Goal: Obtain resource: Download file/media

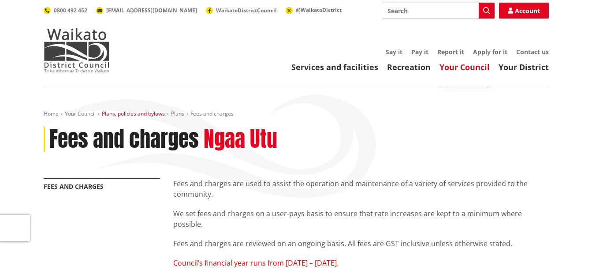
click at [136, 114] on link "Plans, policies and bylaws" at bounding box center [133, 113] width 63 height 7
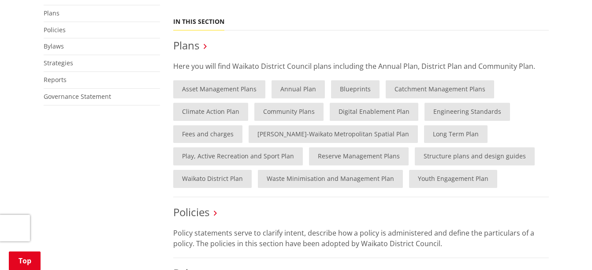
scroll to position [220, 0]
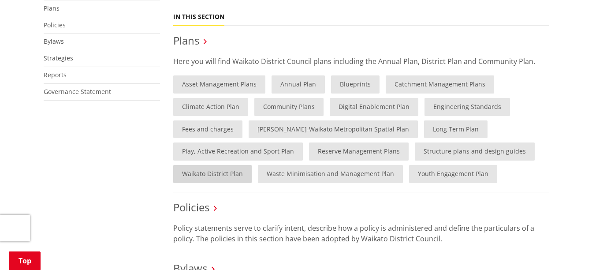
click at [195, 174] on link "Waikato District Plan" at bounding box center [212, 174] width 78 height 18
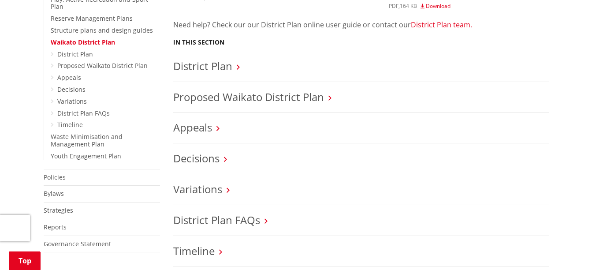
scroll to position [352, 0]
click at [202, 66] on link "District Plan" at bounding box center [202, 66] width 59 height 15
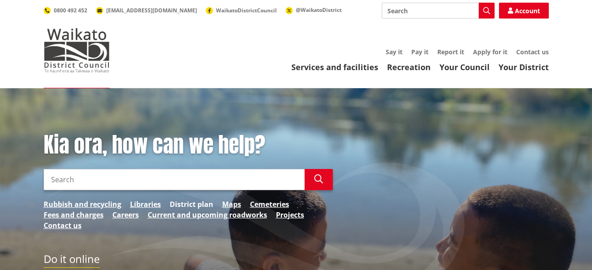
click at [210, 202] on link "District plan" at bounding box center [192, 204] width 44 height 11
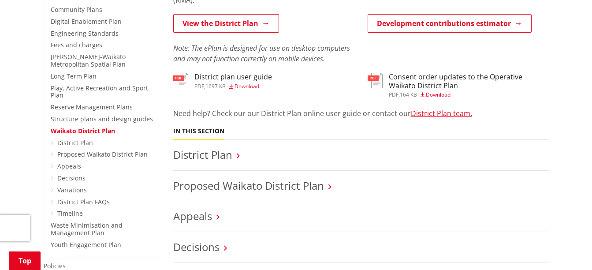
scroll to position [220, 0]
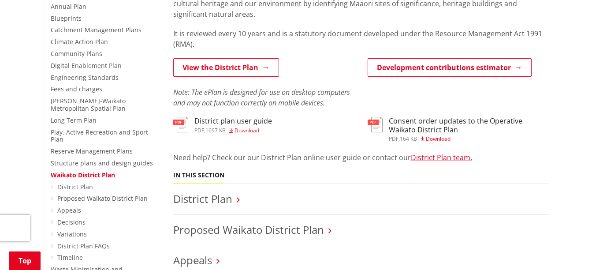
click at [391, 119] on h3 "Consent order updates to the Operative Waikato District Plan" at bounding box center [468, 125] width 160 height 17
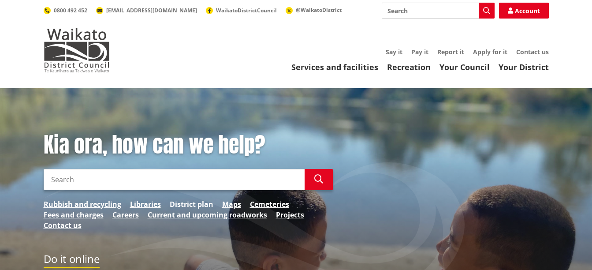
click at [203, 199] on link "District plan" at bounding box center [192, 204] width 44 height 11
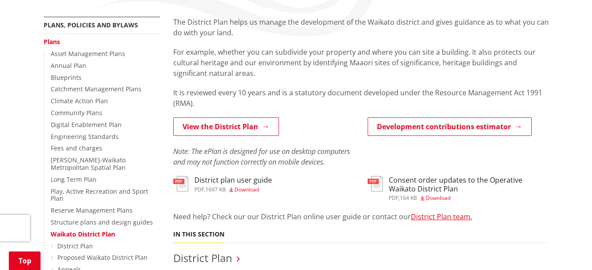
scroll to position [176, 0]
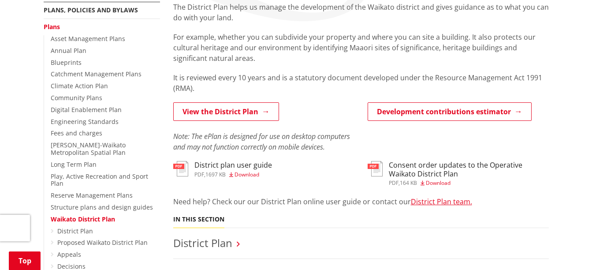
click at [253, 170] on span "Download" at bounding box center [246, 173] width 25 height 7
